Goal: Information Seeking & Learning: Learn about a topic

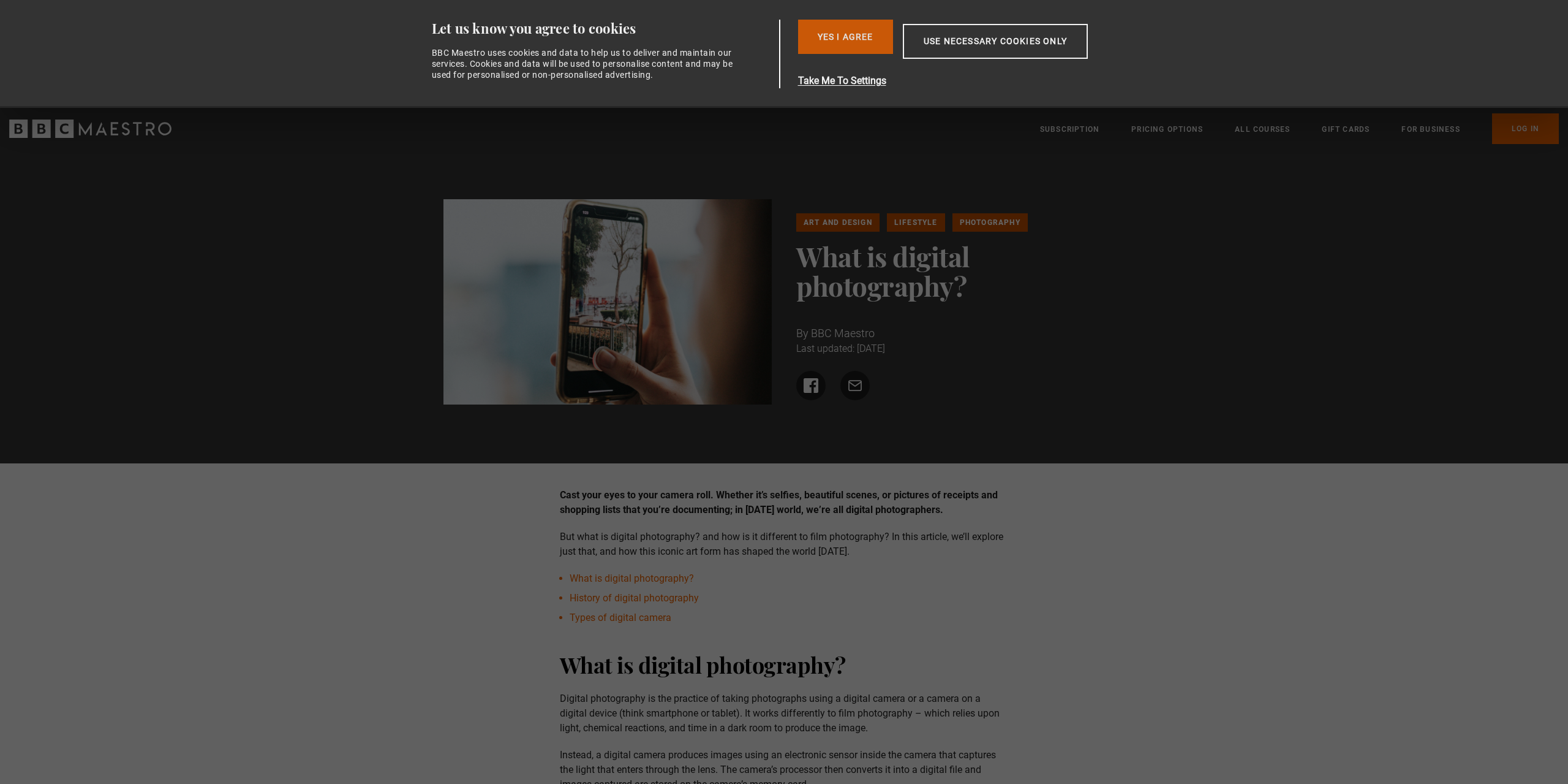
click at [830, 39] on button "Yes I Agree" at bounding box center [846, 37] width 95 height 34
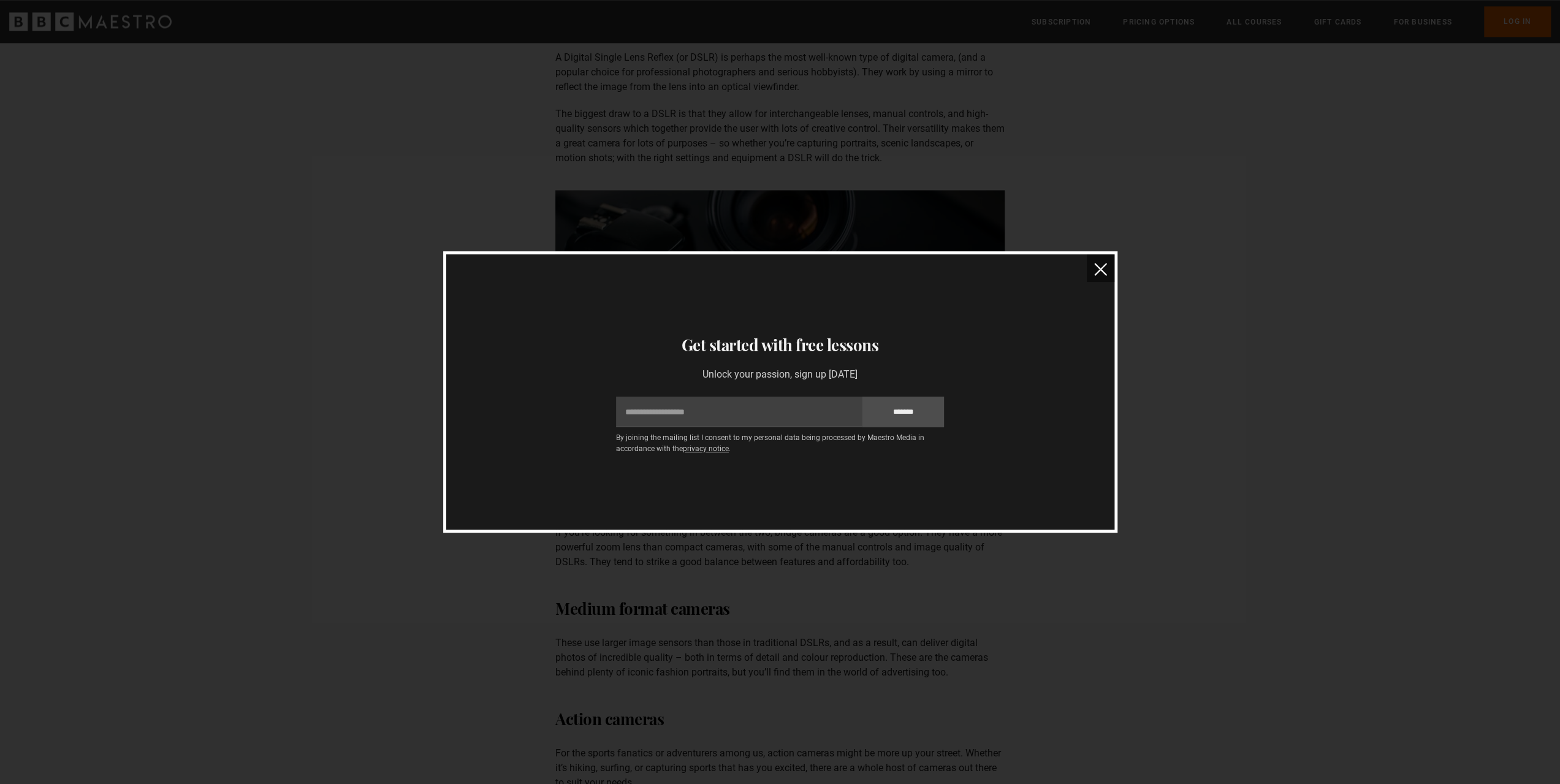
scroll to position [1961, 0]
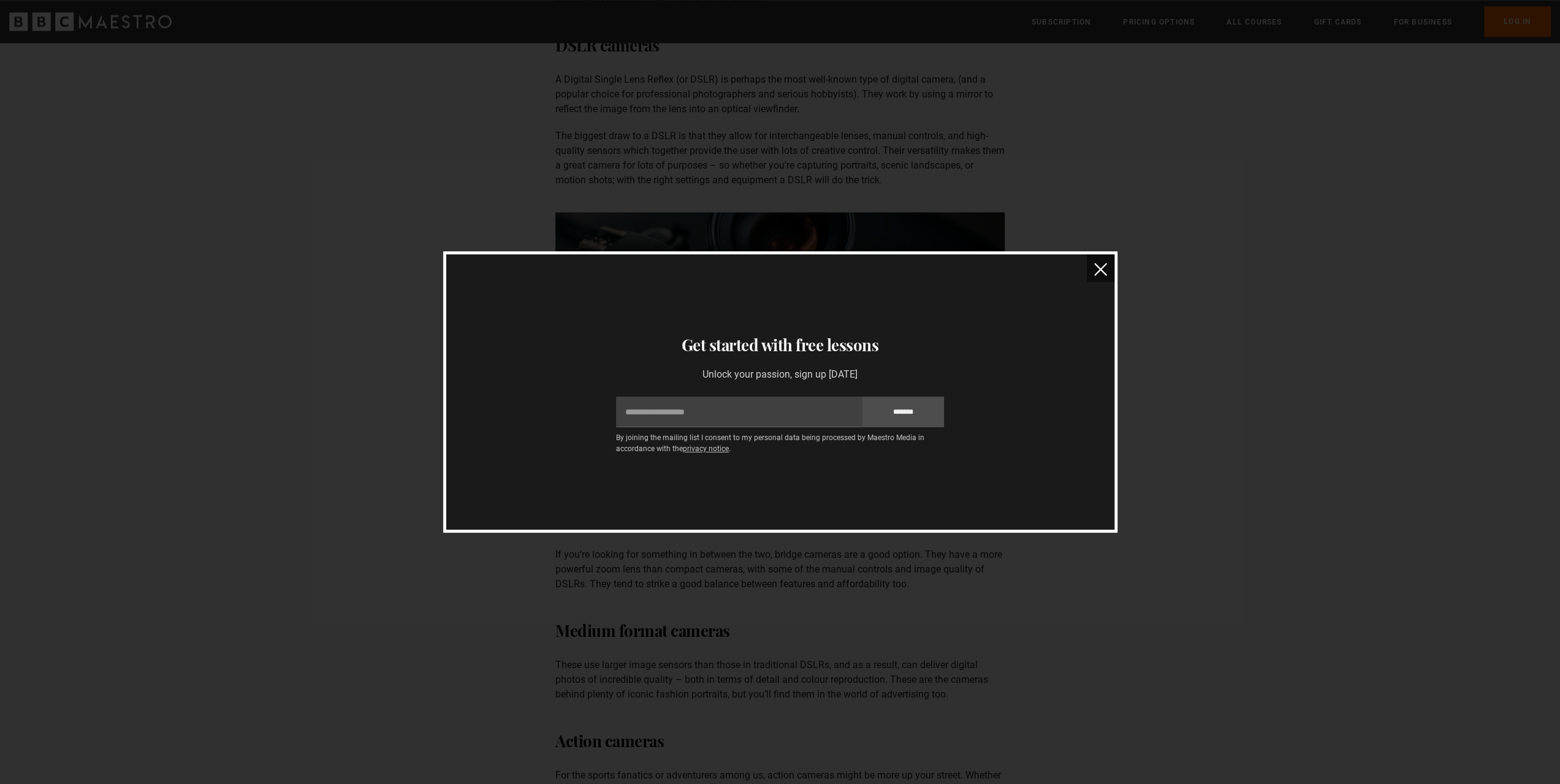
click at [1093, 267] on button "close" at bounding box center [1101, 268] width 28 height 28
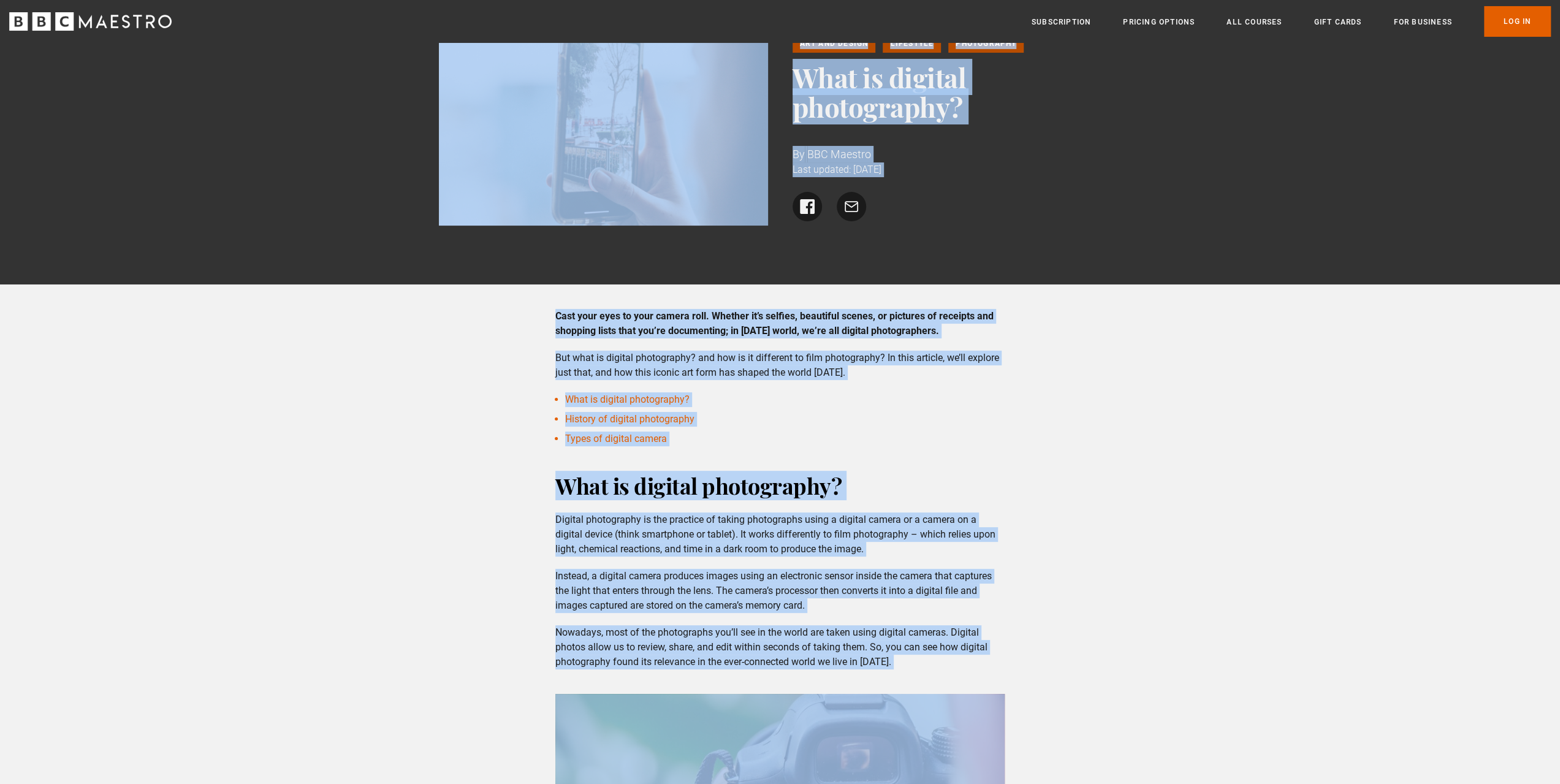
scroll to position [0, 0]
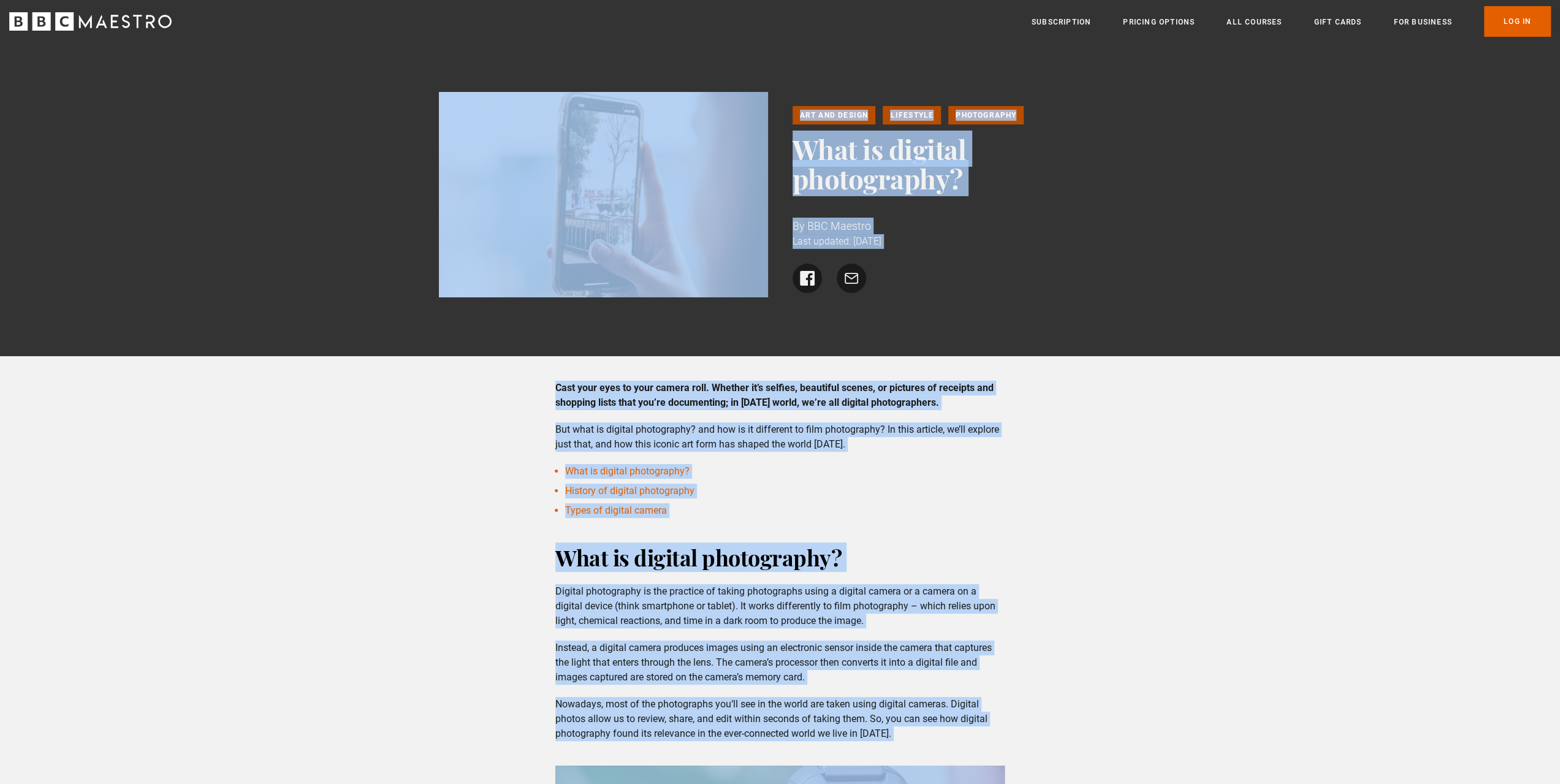
drag, startPoint x: 599, startPoint y: 563, endPoint x: 540, endPoint y: 145, distance: 422.1
click at [558, 383] on strong "Cast your eyes to your camera roll. Whether it’s selfies, beautiful scenes, or …" at bounding box center [774, 395] width 438 height 26
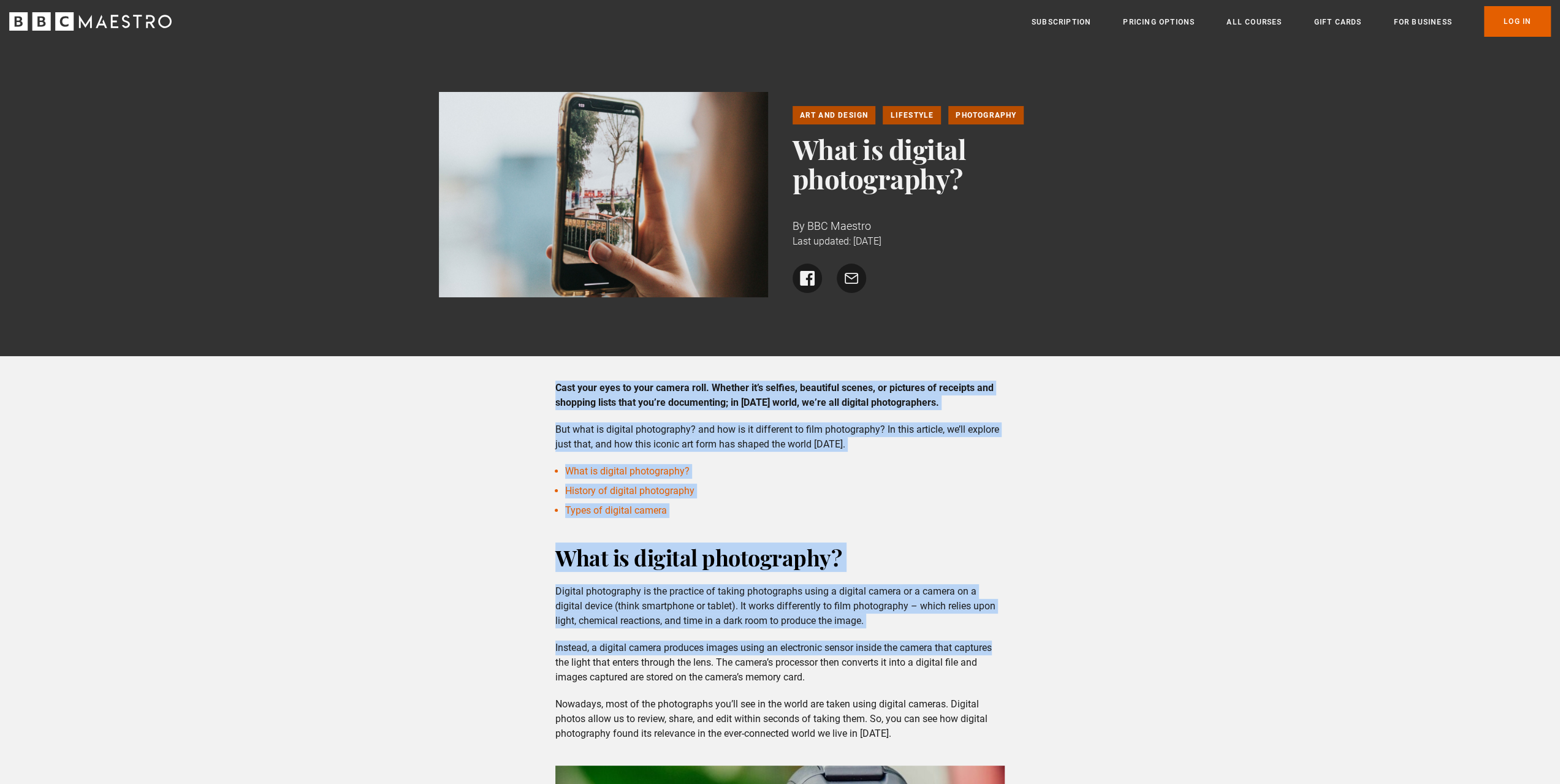
drag, startPoint x: 558, startPoint y: 382, endPoint x: 1068, endPoint y: 652, distance: 577.1
click at [672, 511] on li "Types of digital camera" at bounding box center [785, 511] width 440 height 14
click at [900, 555] on h2 "What is digital photography?" at bounding box center [780, 557] width 449 height 30
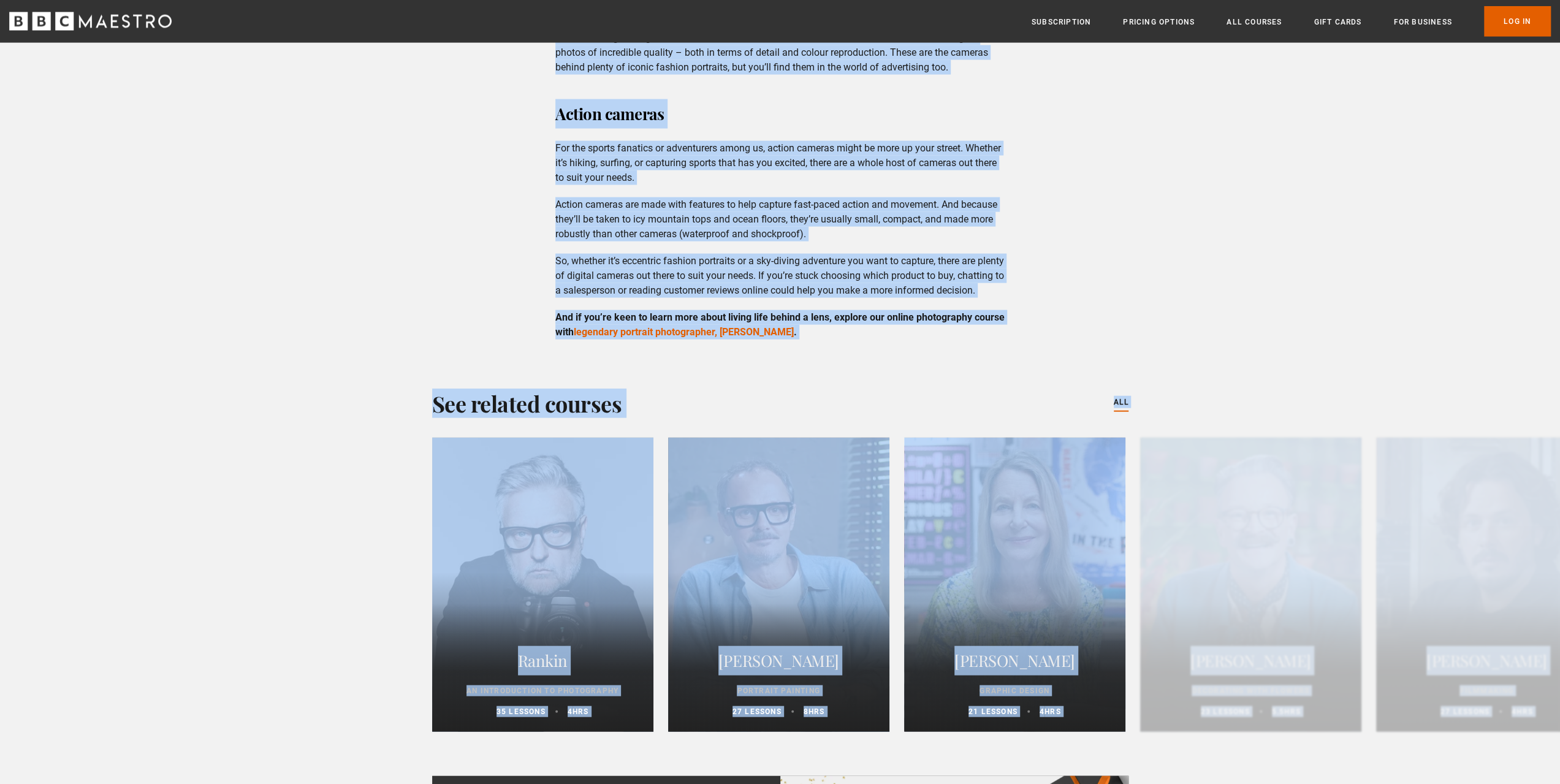
scroll to position [2612, 0]
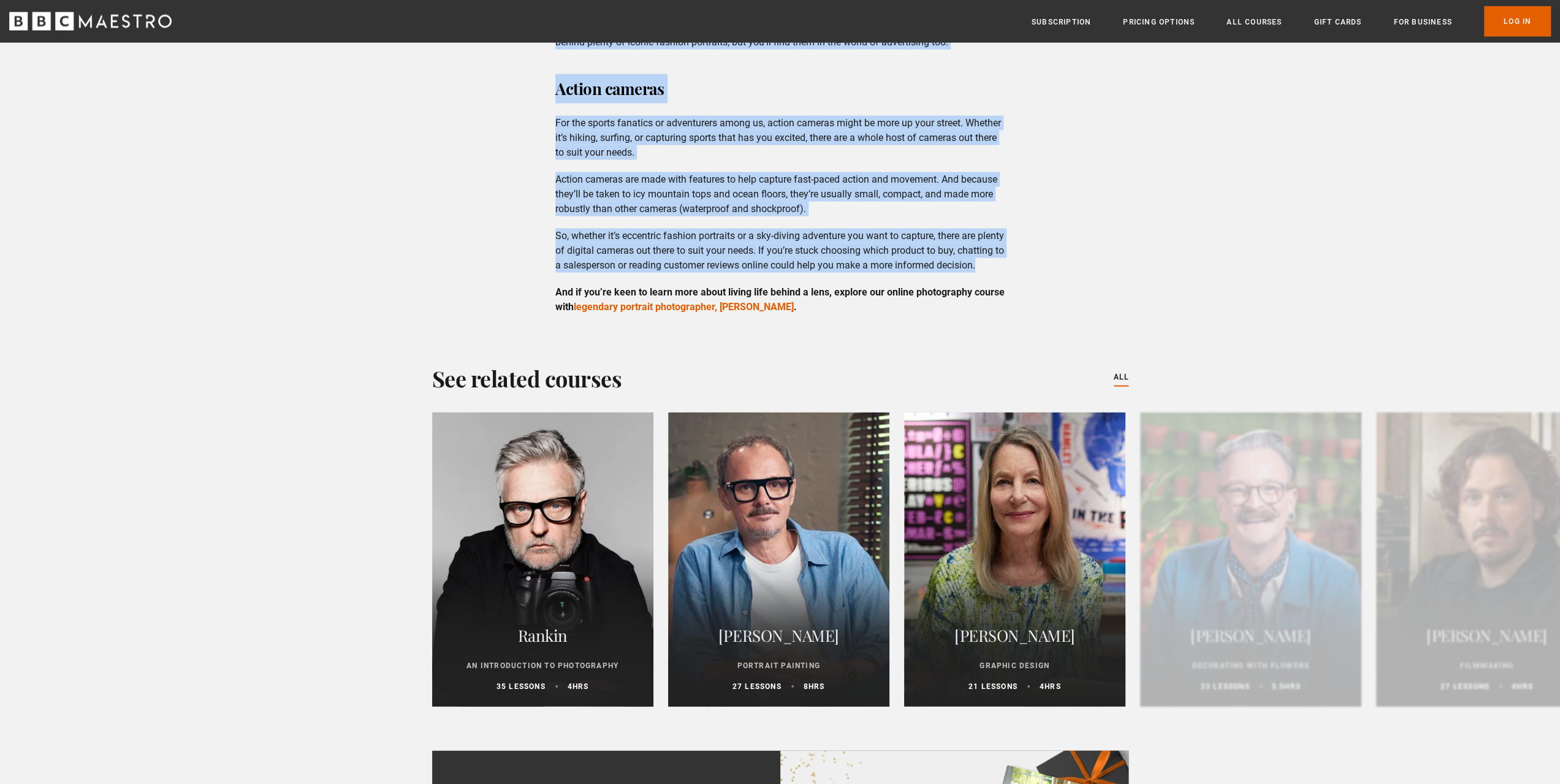
drag, startPoint x: 560, startPoint y: 556, endPoint x: 755, endPoint y: 276, distance: 341.2
